Goal: Task Accomplishment & Management: Complete application form

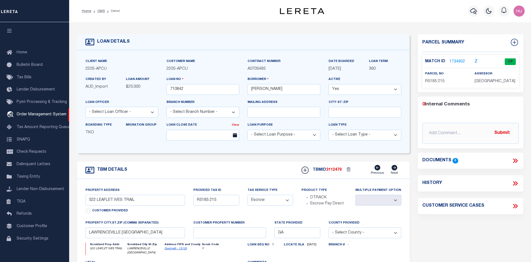
select select "Escrow"
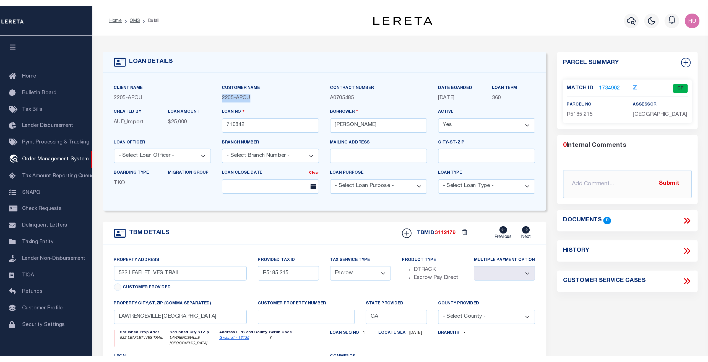
scroll to position [10, 0]
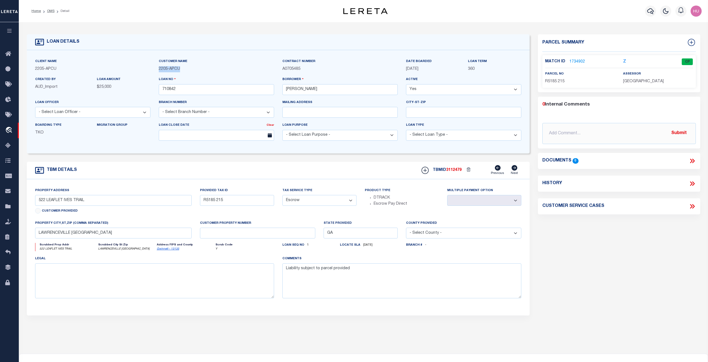
click at [221, 12] on div "Home OMS Detail" at bounding box center [168, 11] width 282 height 12
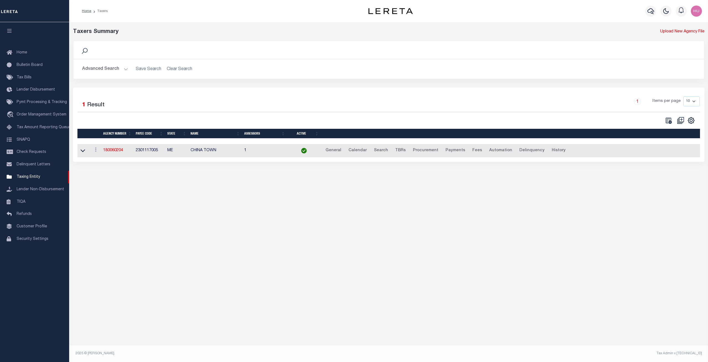
click at [181, 11] on div "Home Taxers" at bounding box center [207, 11] width 261 height 12
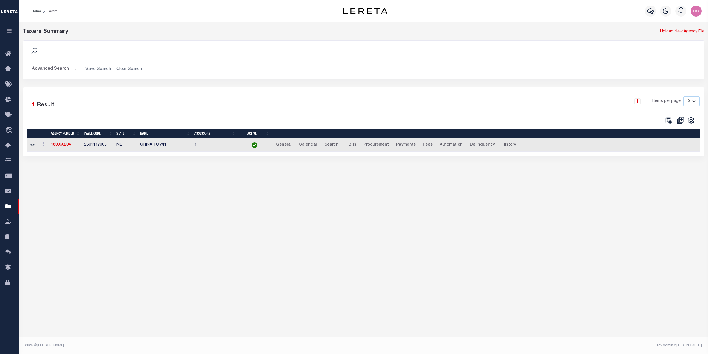
click at [237, 11] on div "Home Taxers" at bounding box center [168, 11] width 282 height 12
click at [207, 37] on div "Taxers Summary Upload New Agency File Search Advanced Search Save Search Clear …" at bounding box center [363, 92] width 686 height 128
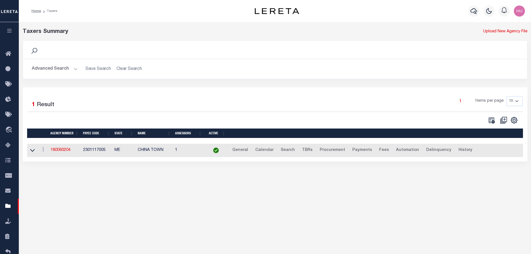
click at [327, 212] on div "Taxers Summary Upload New Agency File Search Advanced Search Save Search Clear …" at bounding box center [275, 136] width 513 height 229
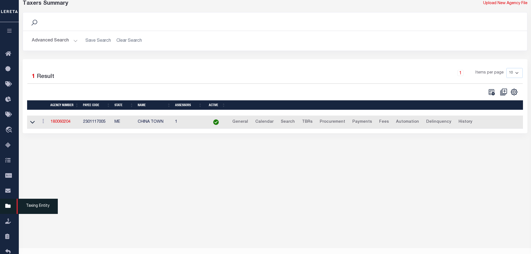
scroll to position [39, 0]
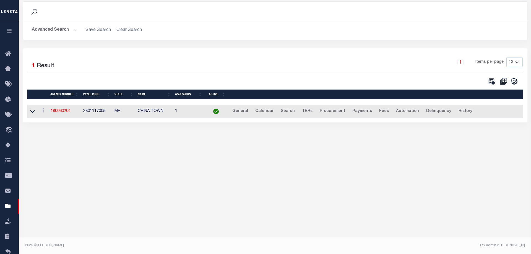
click at [70, 210] on div "Taxers Summary Upload New Agency File Search Advanced Search Save Search Clear …" at bounding box center [275, 97] width 513 height 229
click at [8, 28] on button "button" at bounding box center [9, 31] width 19 height 19
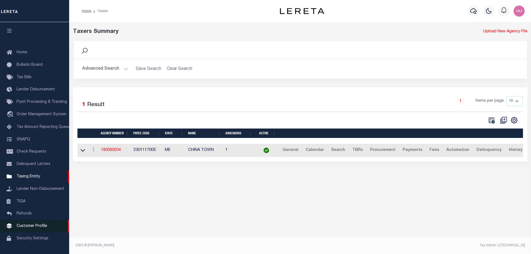
click at [32, 228] on span "Customer Profile" at bounding box center [32, 226] width 30 height 4
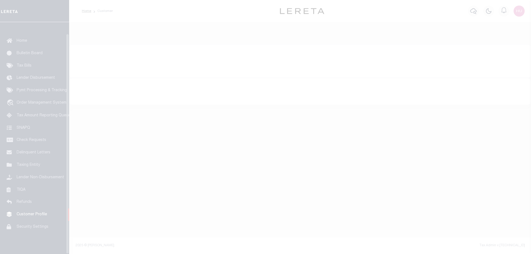
scroll to position [18, 0]
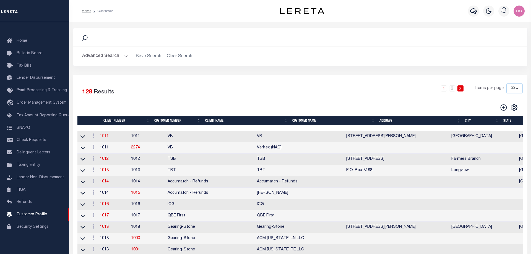
click at [108, 138] on link "1011" at bounding box center [104, 137] width 9 height 4
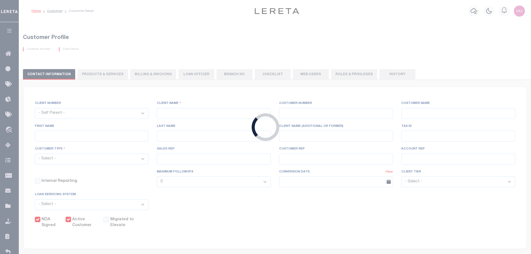
select select "1011"
type input "VB"
type input "1011"
type input "VB"
type input "Guy"
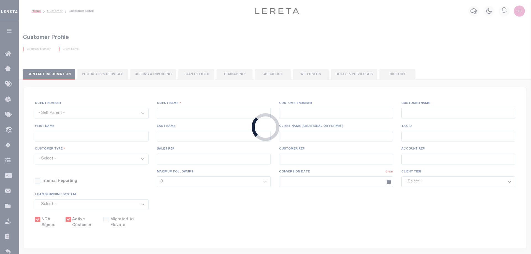
type input "[GEOGRAPHIC_DATA]"
select select "Mixed Portfolio"
type input "[PERSON_NAME]"
type input "[DATE]"
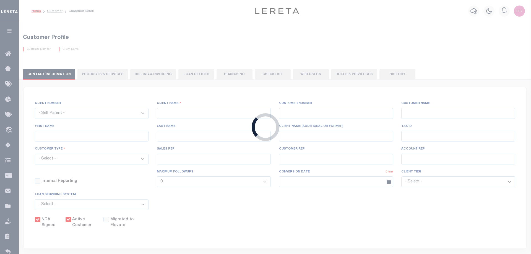
select select "Tier 3"
checkbox input "true"
select select
type textarea "$5 parcel fee for each parcel greater than 4."
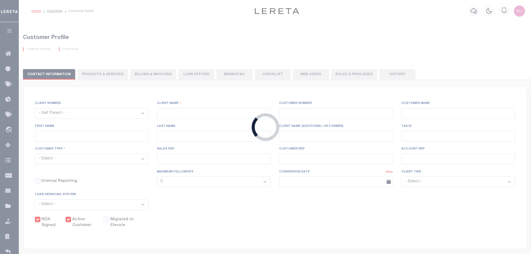
type input "0"
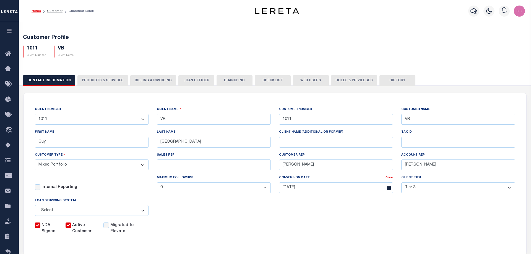
click at [94, 79] on button "PRODUCTS & SERVICES" at bounding box center [102, 80] width 51 height 11
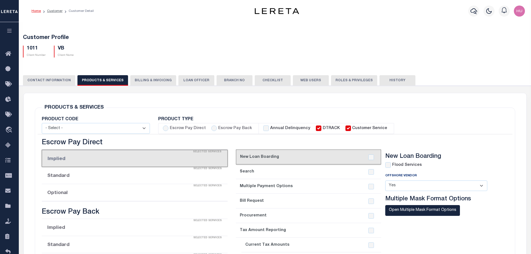
select select "STX"
radio input "true"
checkbox input "true"
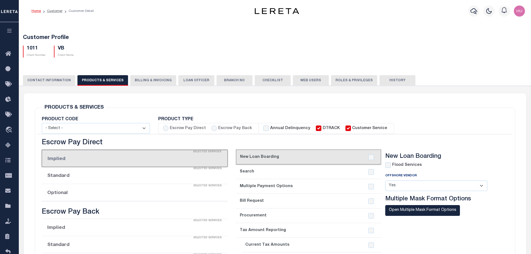
checkbox input "true"
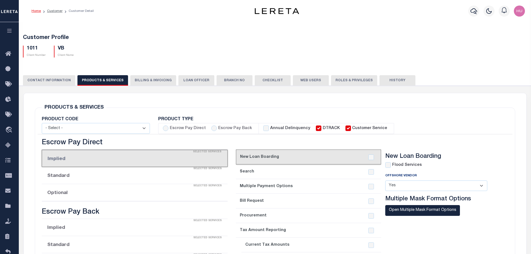
checkbox input "true"
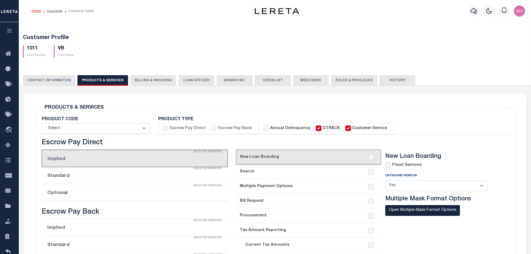
checkbox input "true"
